Goal: Task Accomplishment & Management: Complete application form

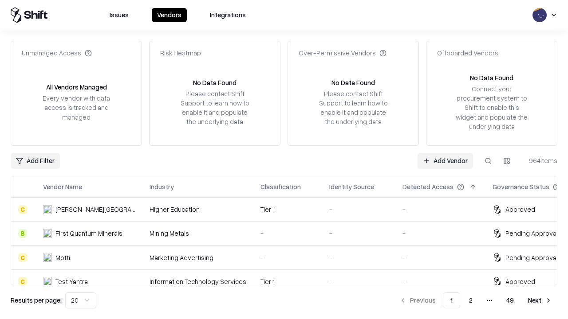
click at [445, 161] on link "Add Vendor" at bounding box center [444, 161] width 55 height 16
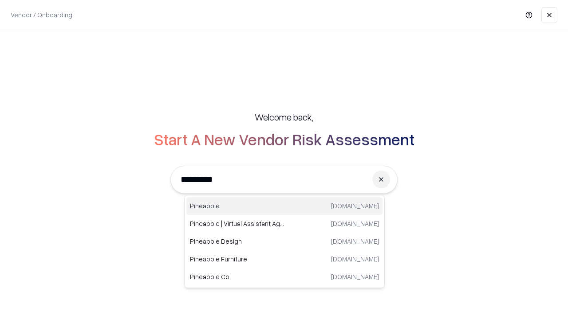
click at [284, 206] on div "Pineapple [DOMAIN_NAME]" at bounding box center [284, 206] width 196 height 18
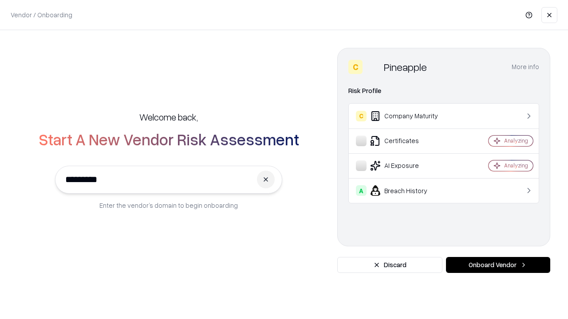
type input "*********"
click at [498, 265] on button "Onboard Vendor" at bounding box center [498, 265] width 104 height 16
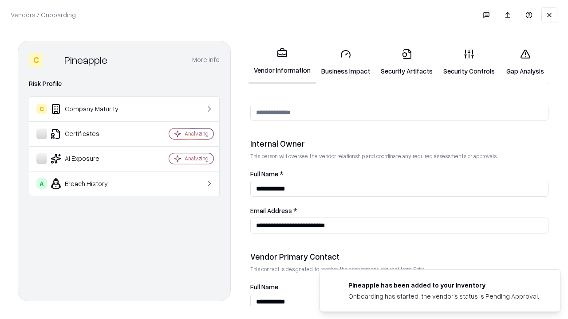
scroll to position [460, 0]
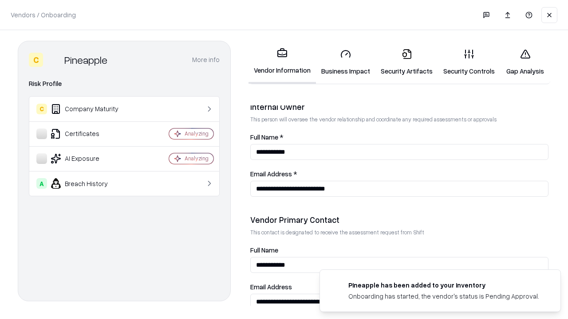
click at [346, 62] on link "Business Impact" at bounding box center [345, 62] width 59 height 41
click at [406, 62] on link "Security Artifacts" at bounding box center [406, 62] width 63 height 41
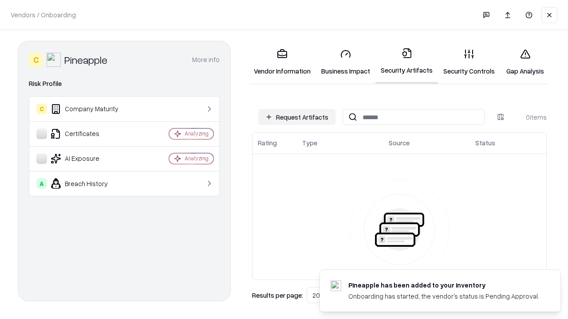
click at [297, 117] on button "Request Artifacts" at bounding box center [296, 117] width 77 height 16
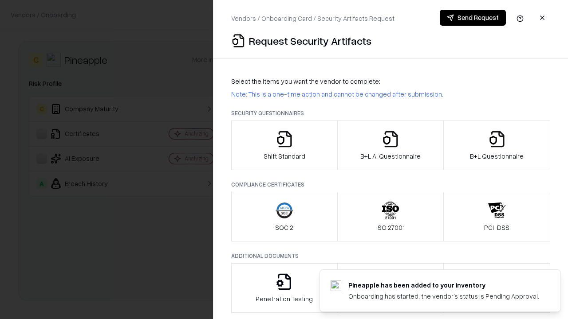
click at [284, 146] on icon "button" at bounding box center [285, 139] width 18 height 18
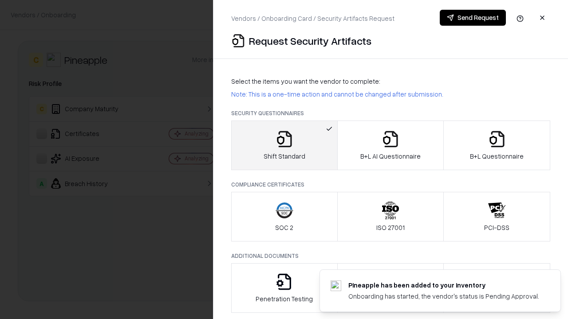
click at [472, 18] on button "Send Request" at bounding box center [473, 18] width 66 height 16
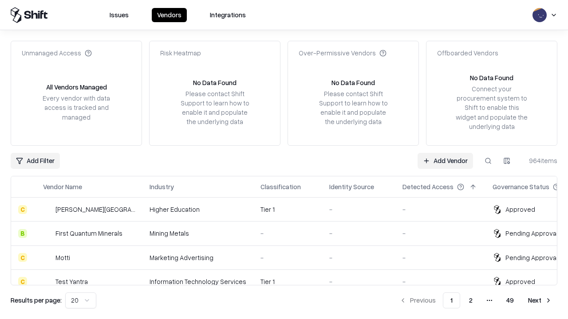
click at [488, 161] on button at bounding box center [488, 161] width 16 height 16
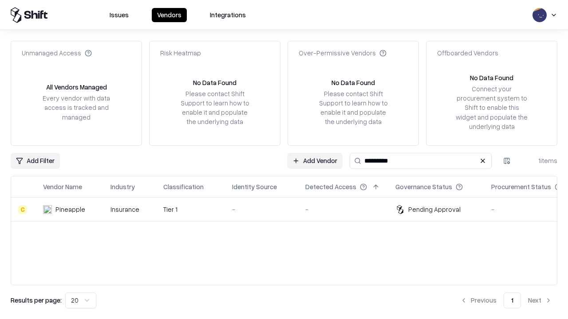
type input "*********"
click at [289, 209] on div "-" at bounding box center [261, 209] width 59 height 9
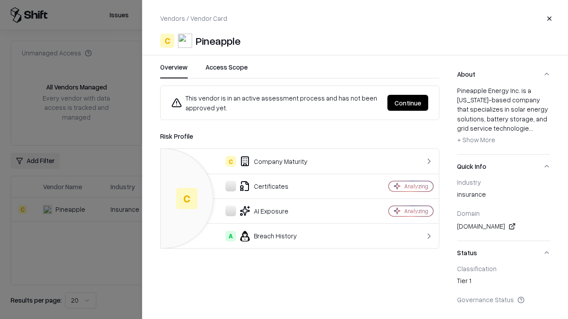
click at [408, 103] on button "Continue" at bounding box center [407, 103] width 41 height 16
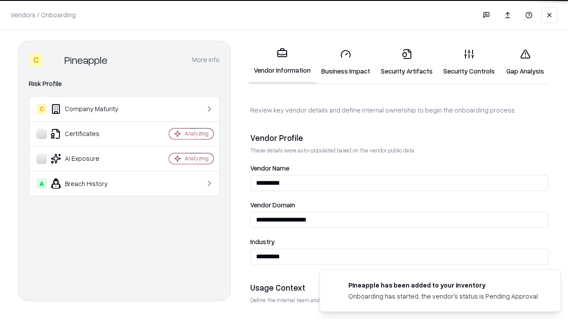
click at [406, 62] on link "Security Artifacts" at bounding box center [406, 62] width 63 height 41
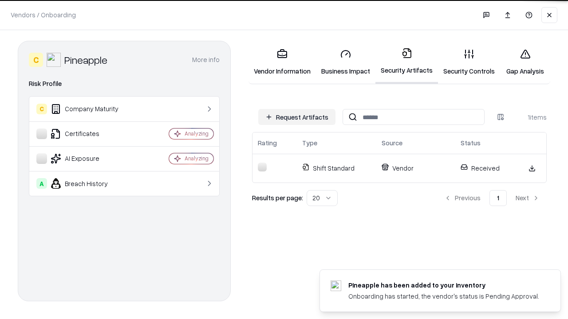
click at [469, 62] on link "Security Controls" at bounding box center [469, 62] width 62 height 41
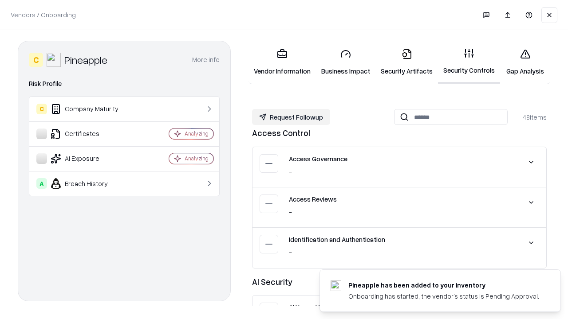
click at [291, 117] on button "Request Followup" at bounding box center [291, 117] width 78 height 16
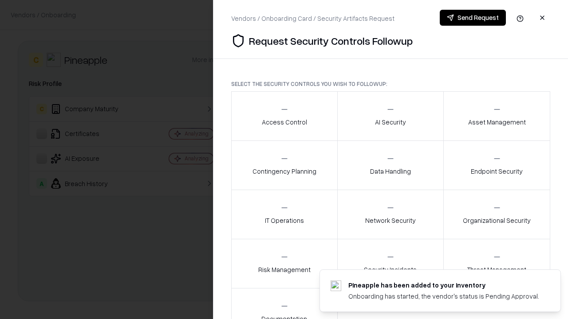
click at [284, 116] on div "Access Control" at bounding box center [284, 116] width 45 height 22
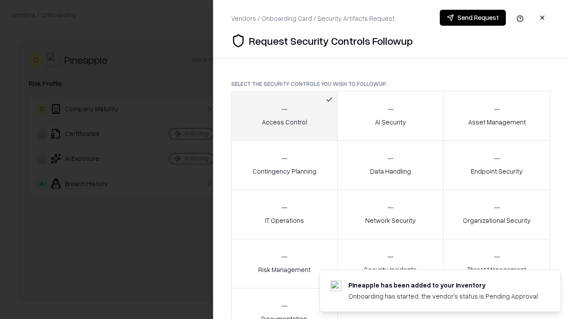
click at [472, 18] on button "Send Request" at bounding box center [473, 18] width 66 height 16
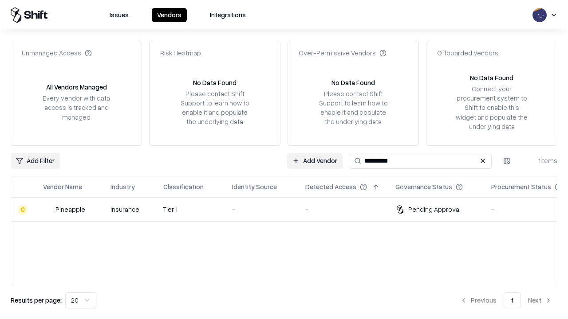
type input "*********"
click at [289, 209] on div "-" at bounding box center [261, 209] width 59 height 9
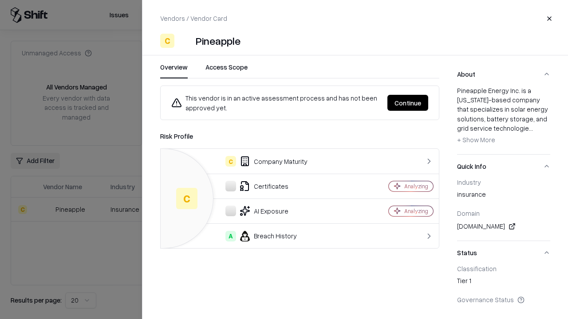
click at [408, 103] on button "Continue" at bounding box center [407, 103] width 41 height 16
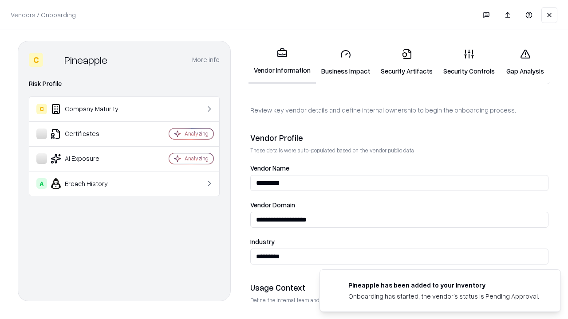
click at [525, 62] on link "Gap Analysis" at bounding box center [525, 62] width 50 height 41
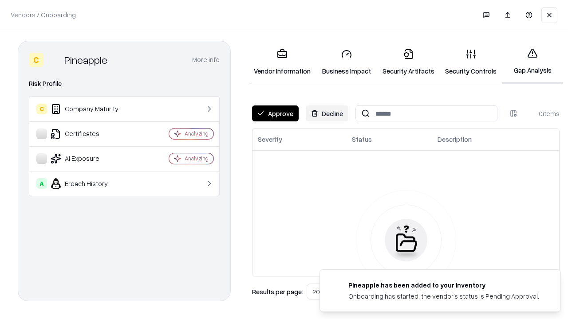
click at [275, 114] on button "Approve" at bounding box center [275, 114] width 47 height 16
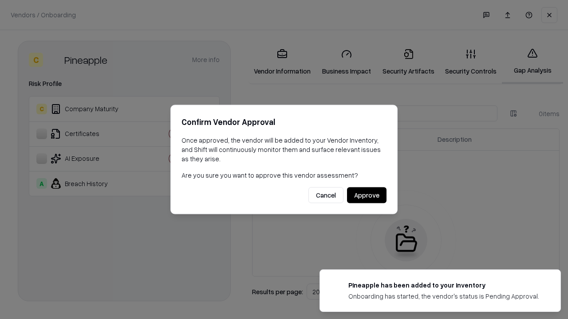
click at [366, 195] on button "Approve" at bounding box center [366, 196] width 39 height 16
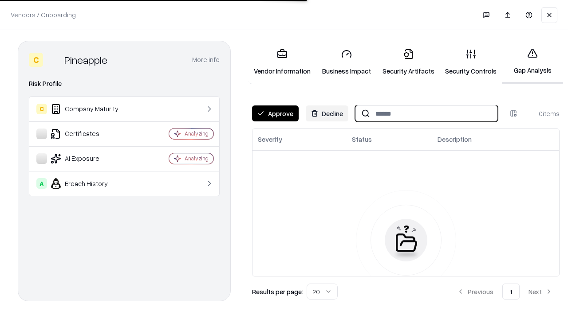
type input "*********"
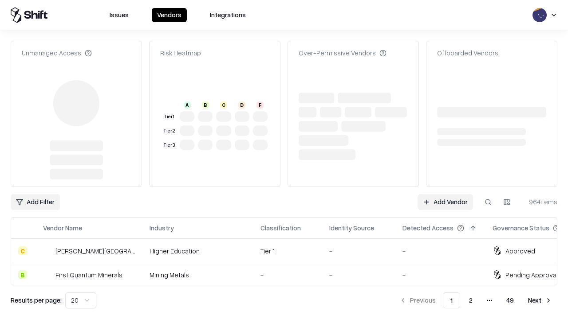
click at [445, 194] on link "Add Vendor" at bounding box center [444, 202] width 55 height 16
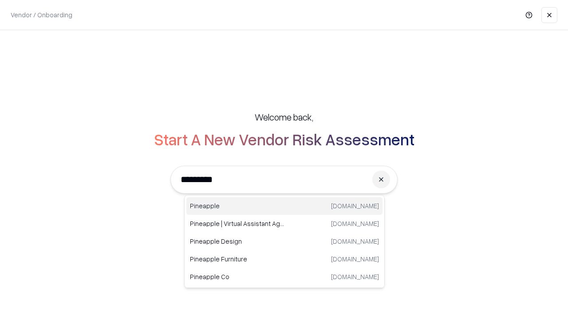
click at [284, 206] on div "Pineapple pineappleenergy.com" at bounding box center [284, 206] width 196 height 18
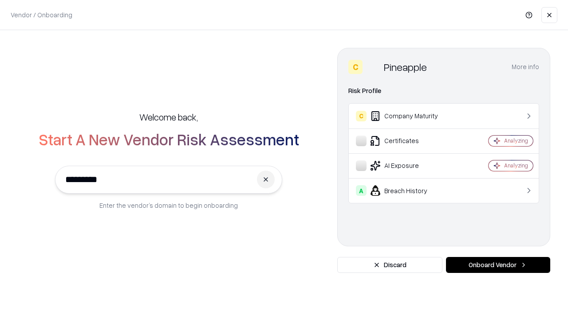
type input "*********"
click at [498, 265] on button "Onboard Vendor" at bounding box center [498, 265] width 104 height 16
